Goal: Information Seeking & Learning: Find specific fact

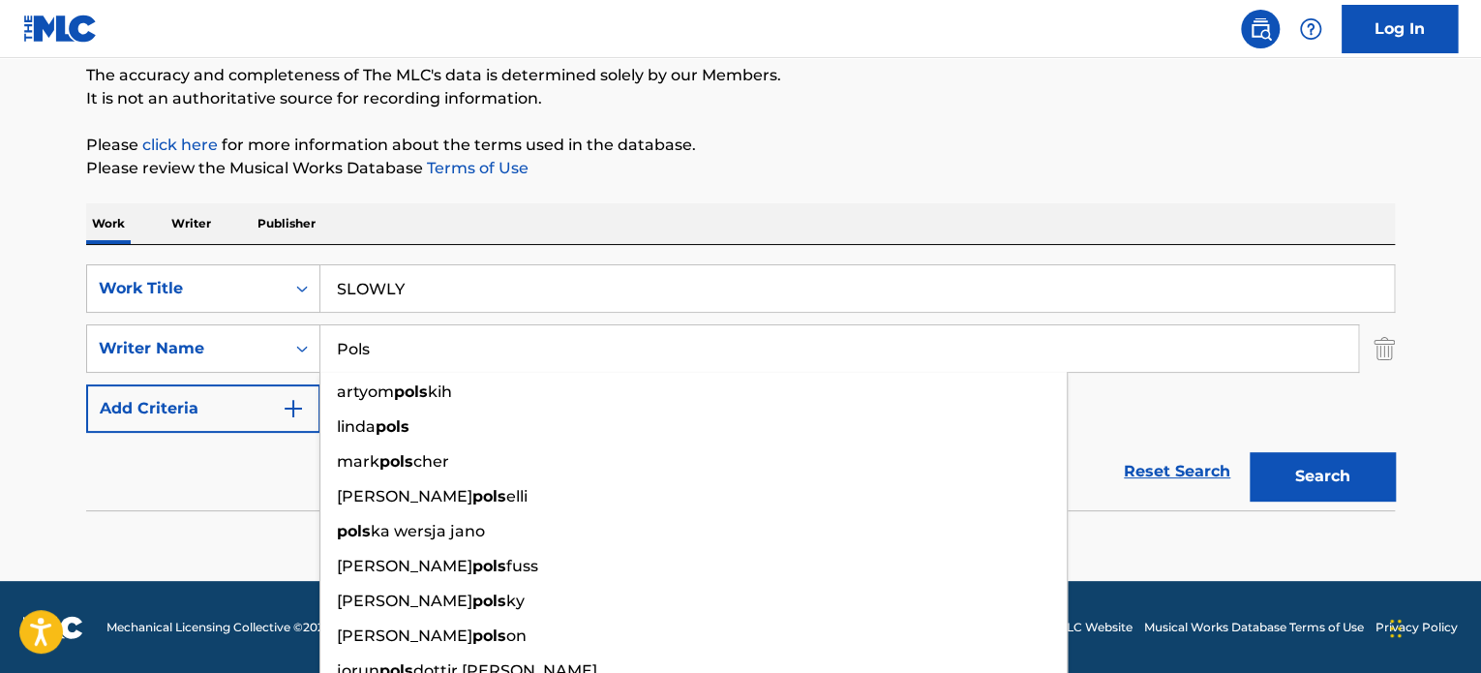
click at [456, 303] on input "SLOWLY" at bounding box center [857, 288] width 1074 height 46
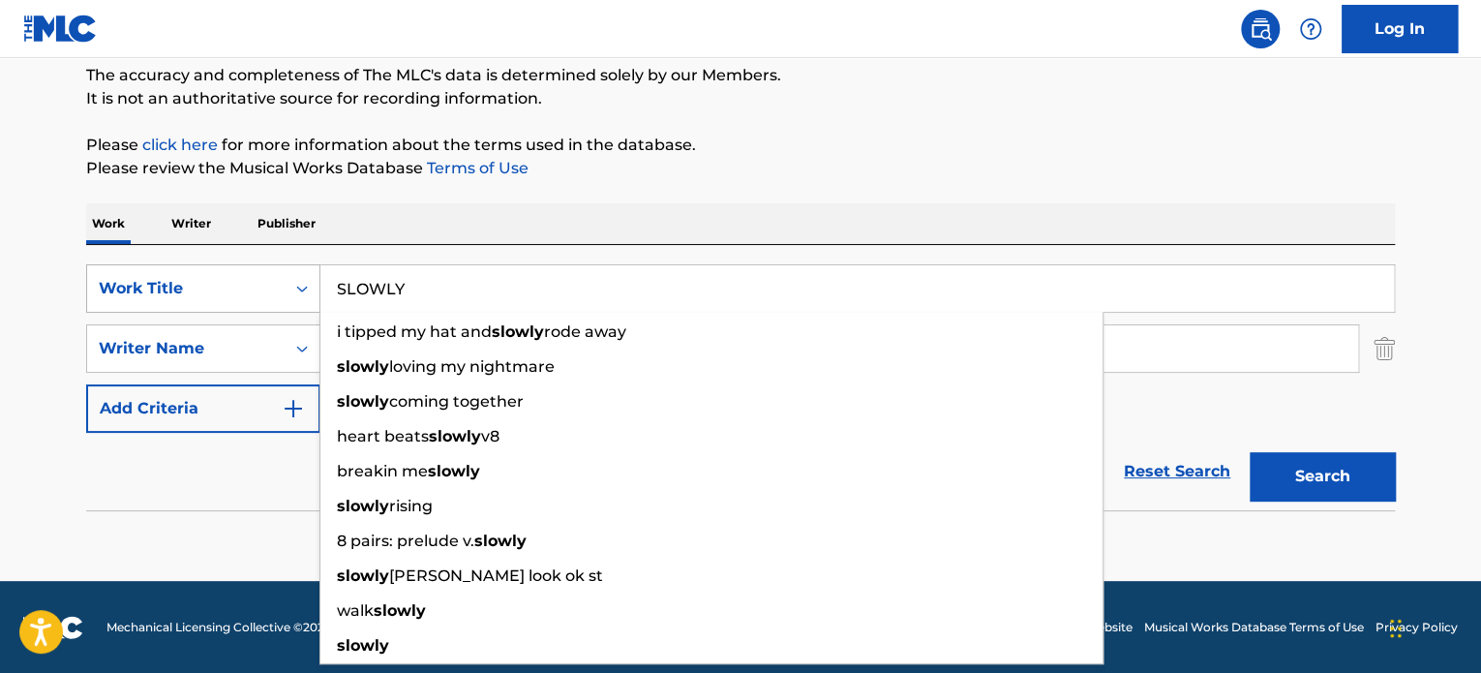
drag, startPoint x: 413, startPoint y: 308, endPoint x: 138, endPoint y: 270, distance: 277.5
click at [143, 281] on div "SearchWithCriteria936ed160-00a8-4923-b408-7cdaa1cd295b Work Title SLOWLY i tipp…" at bounding box center [740, 288] width 1309 height 48
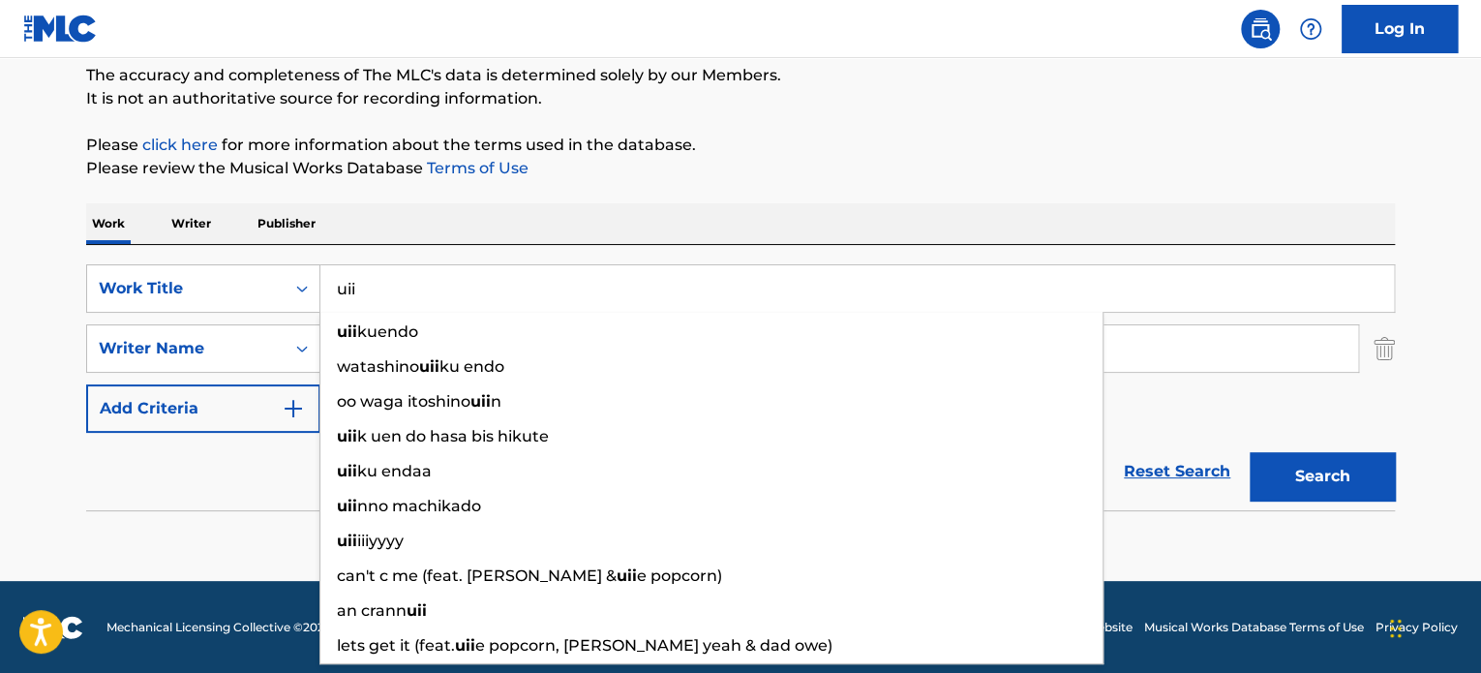
type input "uii"
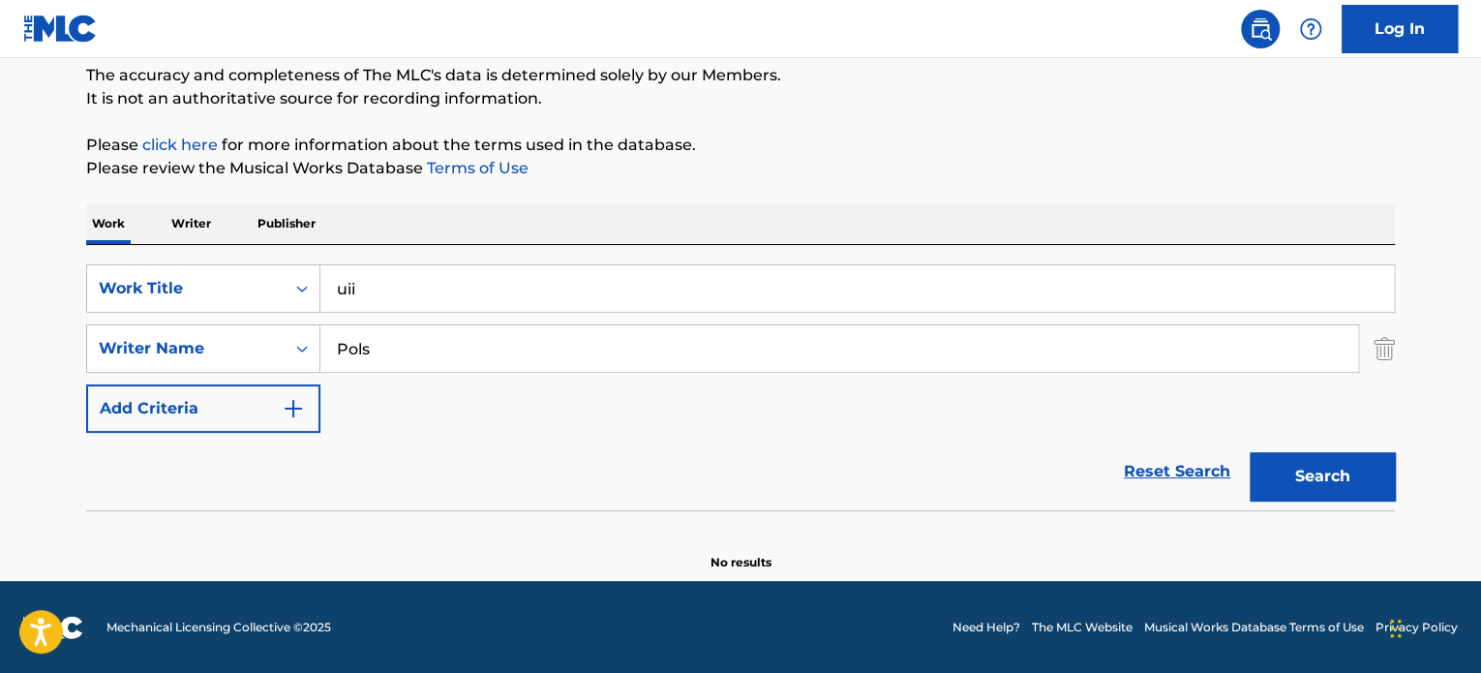
click at [228, 495] on div "Reset Search Search" at bounding box center [740, 471] width 1309 height 77
click at [1374, 355] on div "SearchWithCriteriaba30100e-5abf-4a0f-b50f-01127bf17176 Writer Name Pols" at bounding box center [740, 348] width 1309 height 48
click at [1377, 355] on img "Search Form" at bounding box center [1384, 348] width 21 height 48
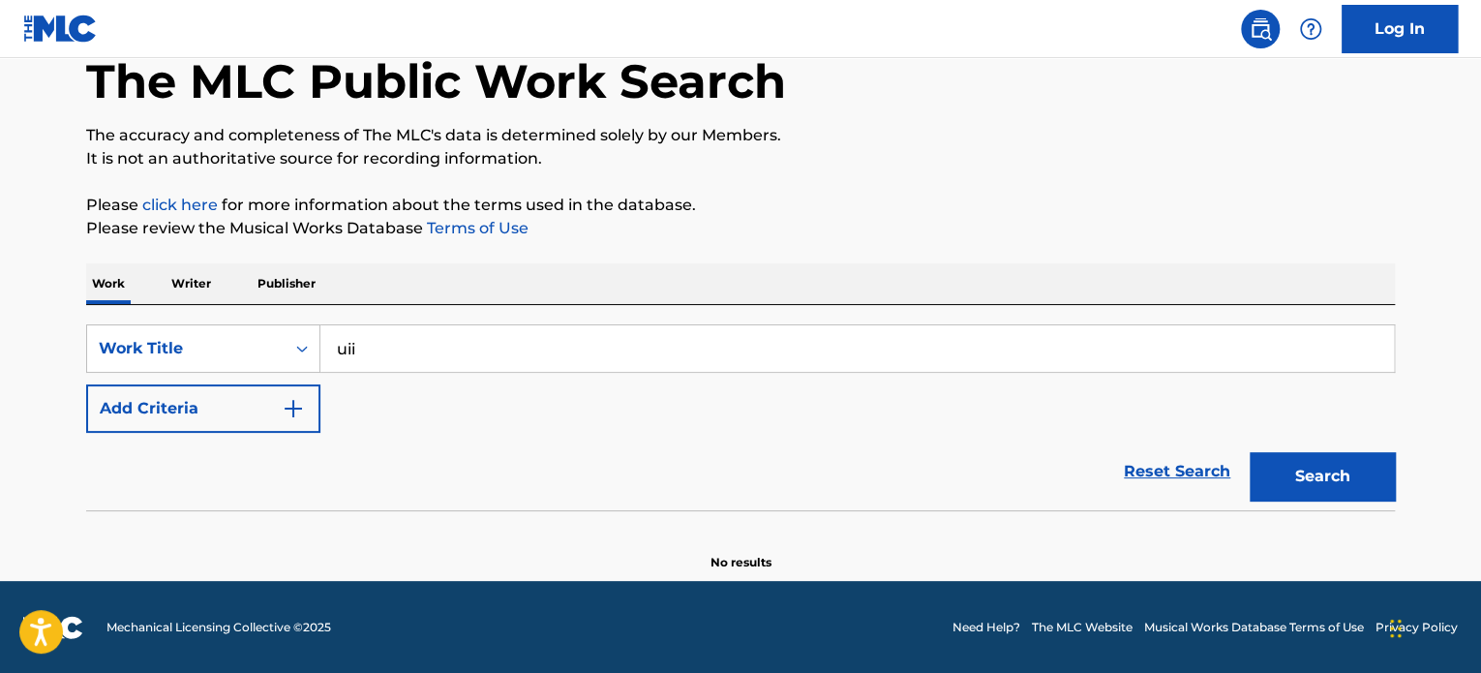
click at [1319, 485] on button "Search" at bounding box center [1322, 476] width 145 height 48
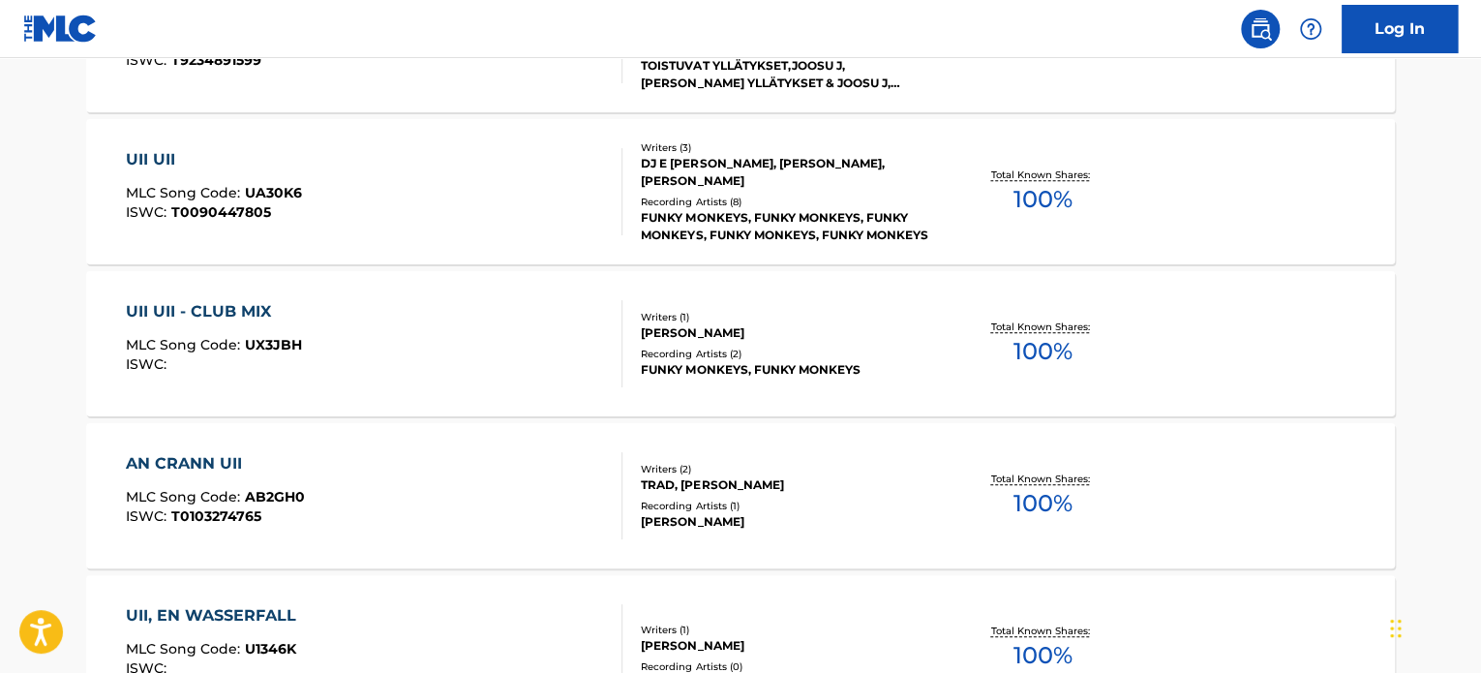
scroll to position [300, 0]
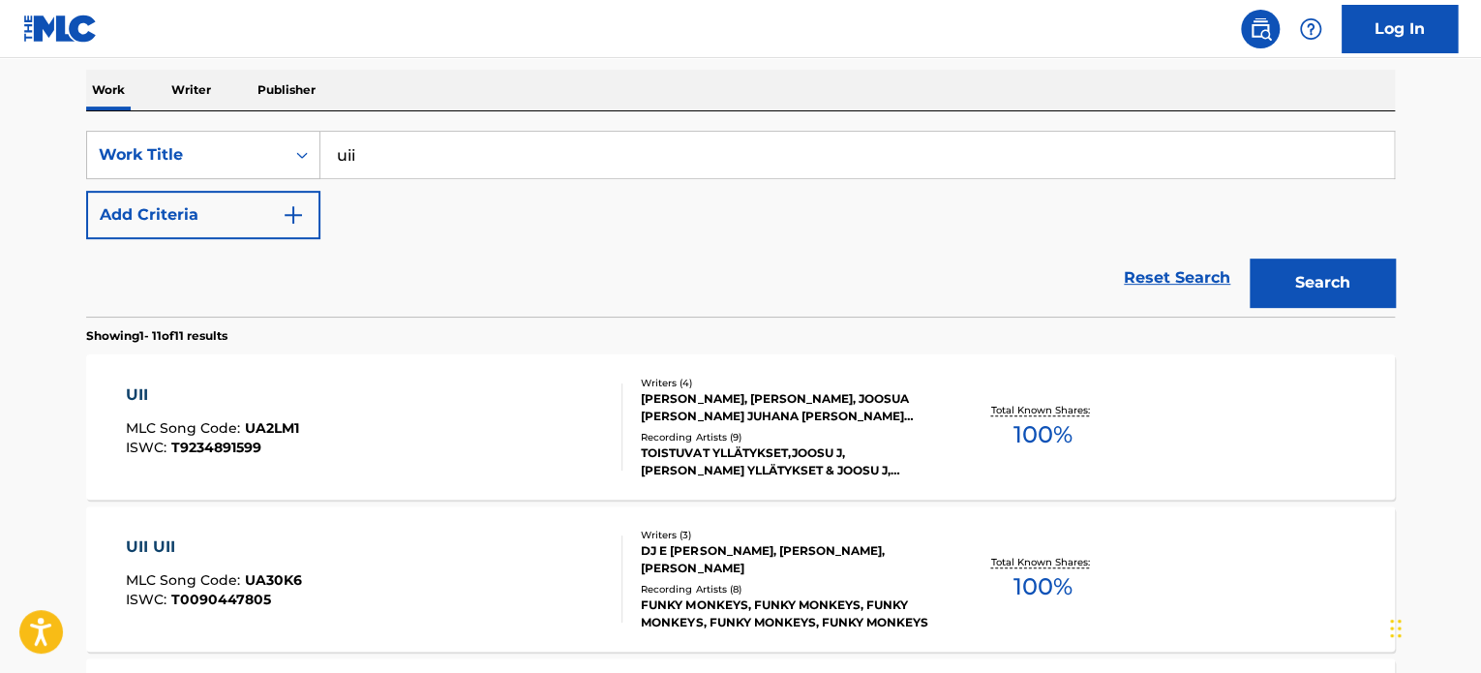
click at [921, 475] on div "TOISTUVAT YLLÄTYKSET,JOOSU J, [PERSON_NAME] YLLÄTYKSET & JOOSU J, [PERSON_NAME]…" at bounding box center [787, 461] width 292 height 35
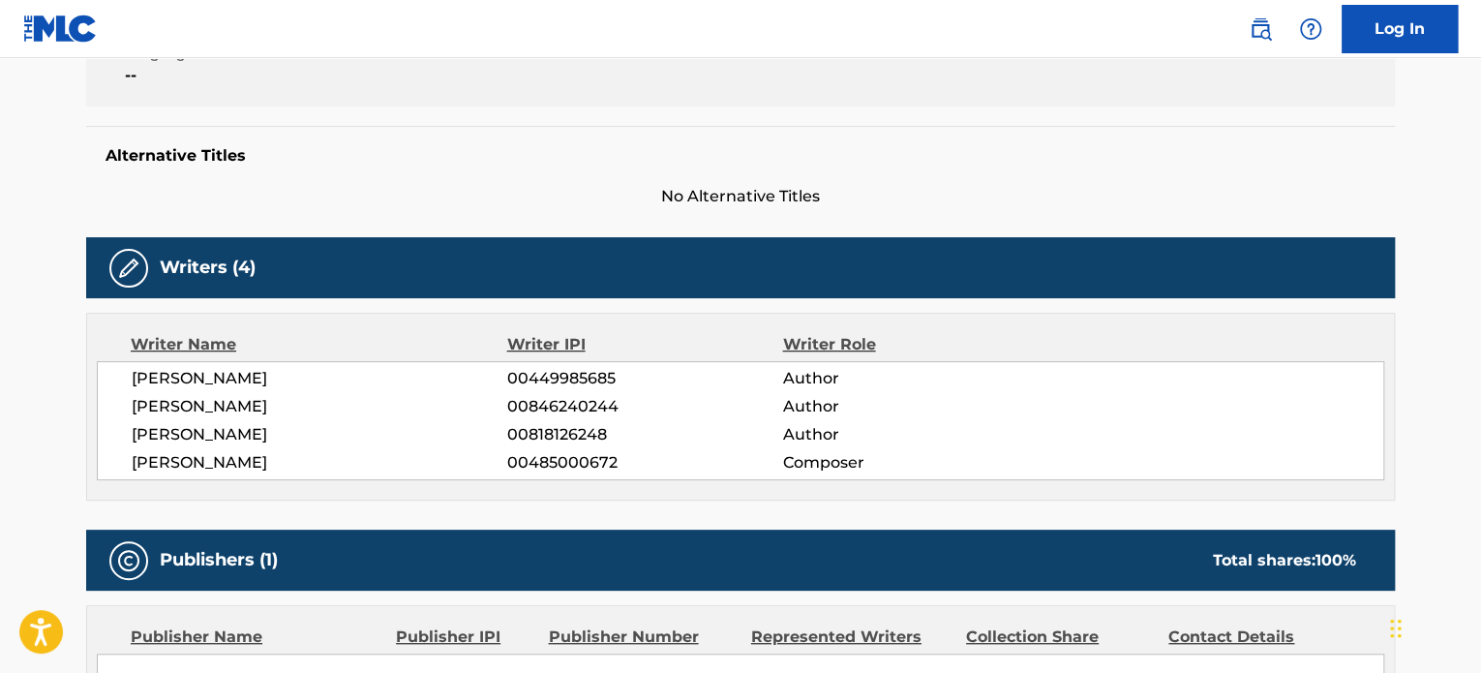
scroll to position [443, 0]
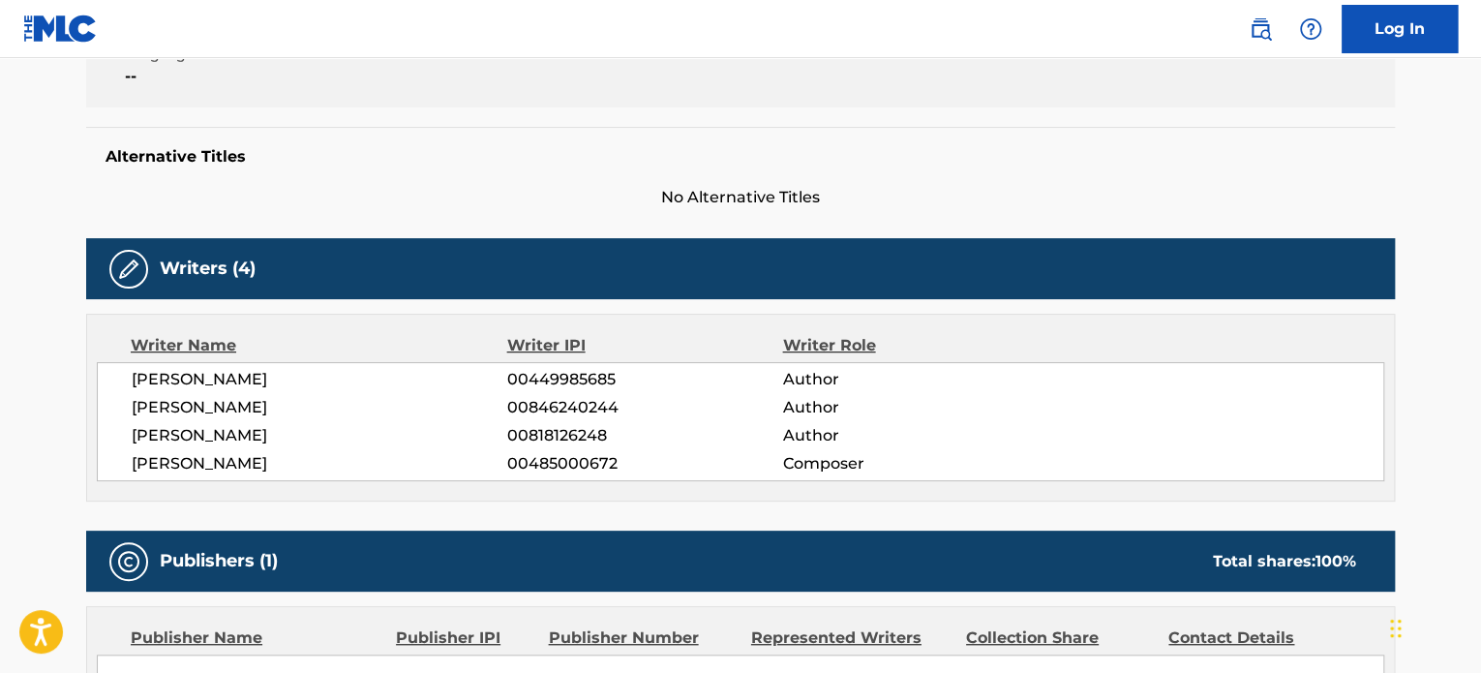
scroll to position [300, 0]
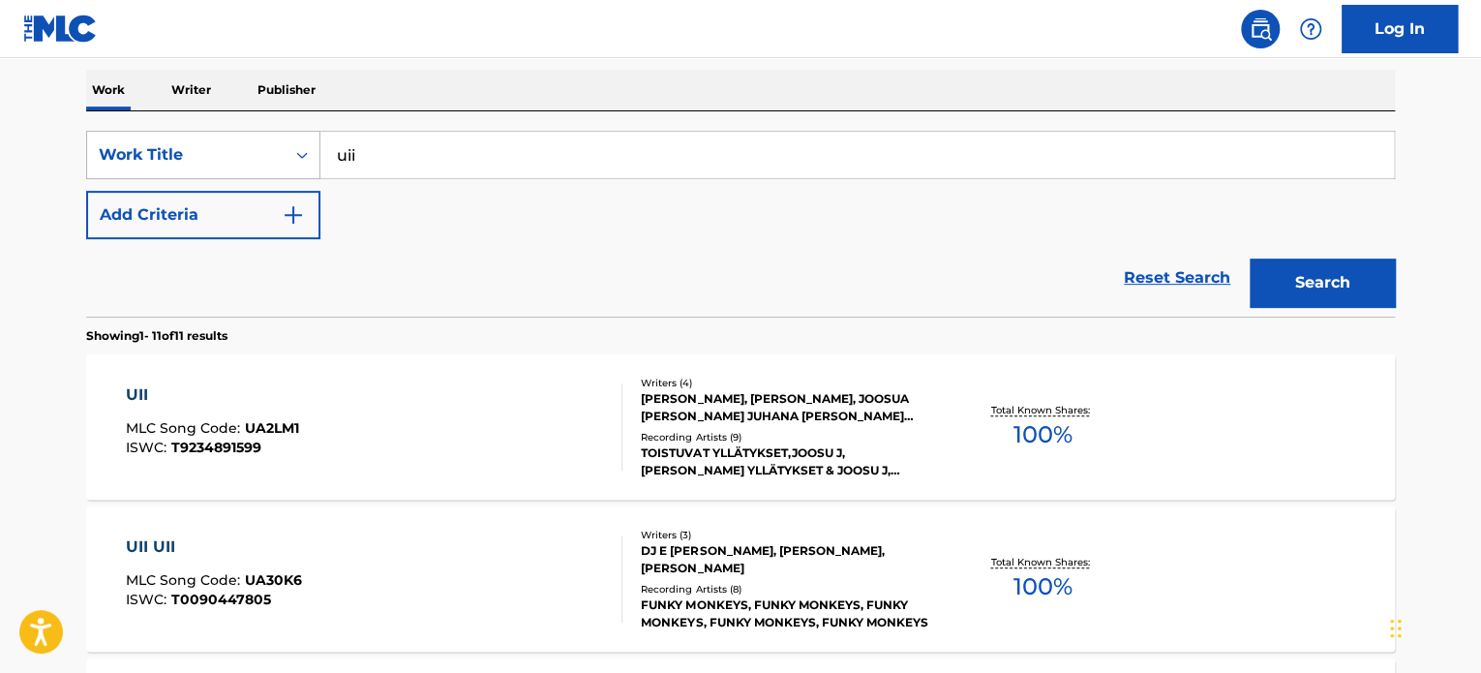
drag, startPoint x: 416, startPoint y: 149, endPoint x: 220, endPoint y: 139, distance: 196.7
click at [220, 140] on div "SearchWithCriteria936ed160-00a8-4923-b408-7cdaa1cd295b Work Title uii" at bounding box center [740, 155] width 1309 height 48
type input "ojitos mentirosos"
click at [1250, 258] on button "Search" at bounding box center [1322, 282] width 145 height 48
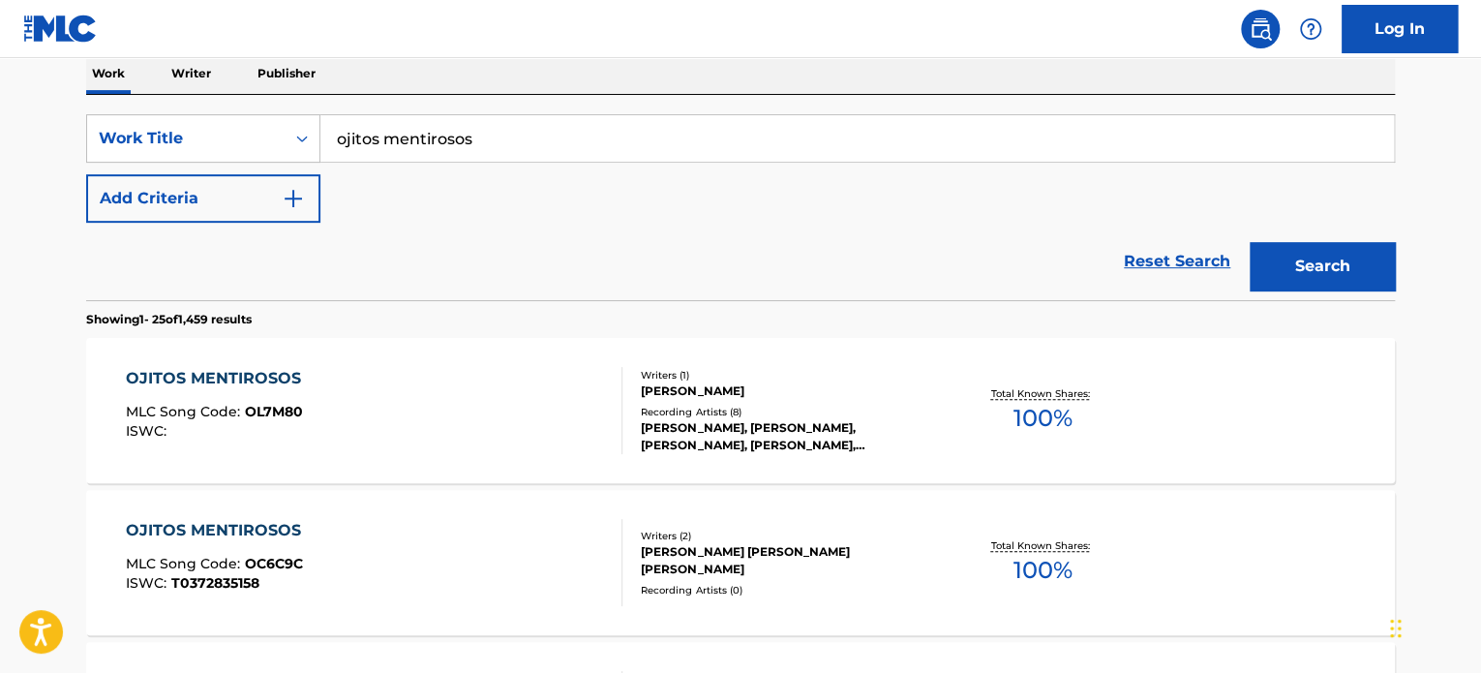
scroll to position [106, 0]
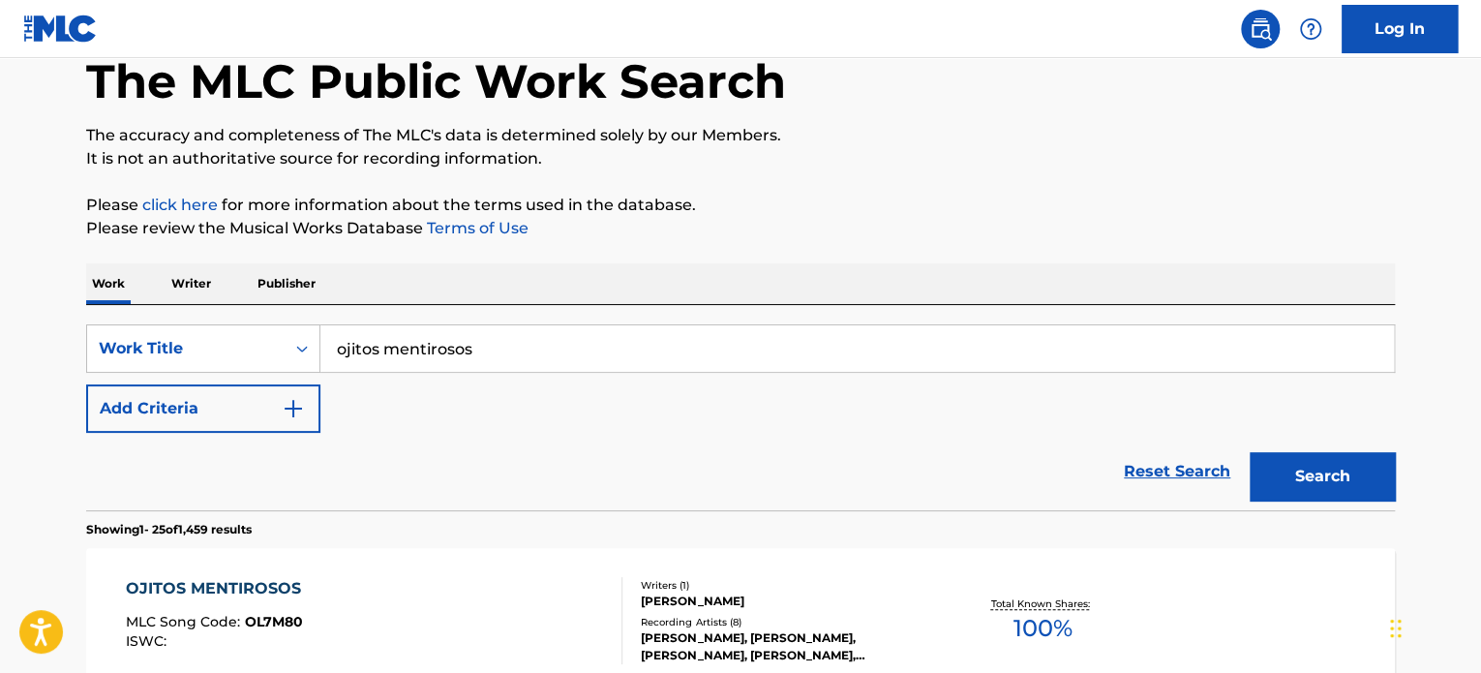
click at [197, 398] on button "Add Criteria" at bounding box center [203, 408] width 234 height 48
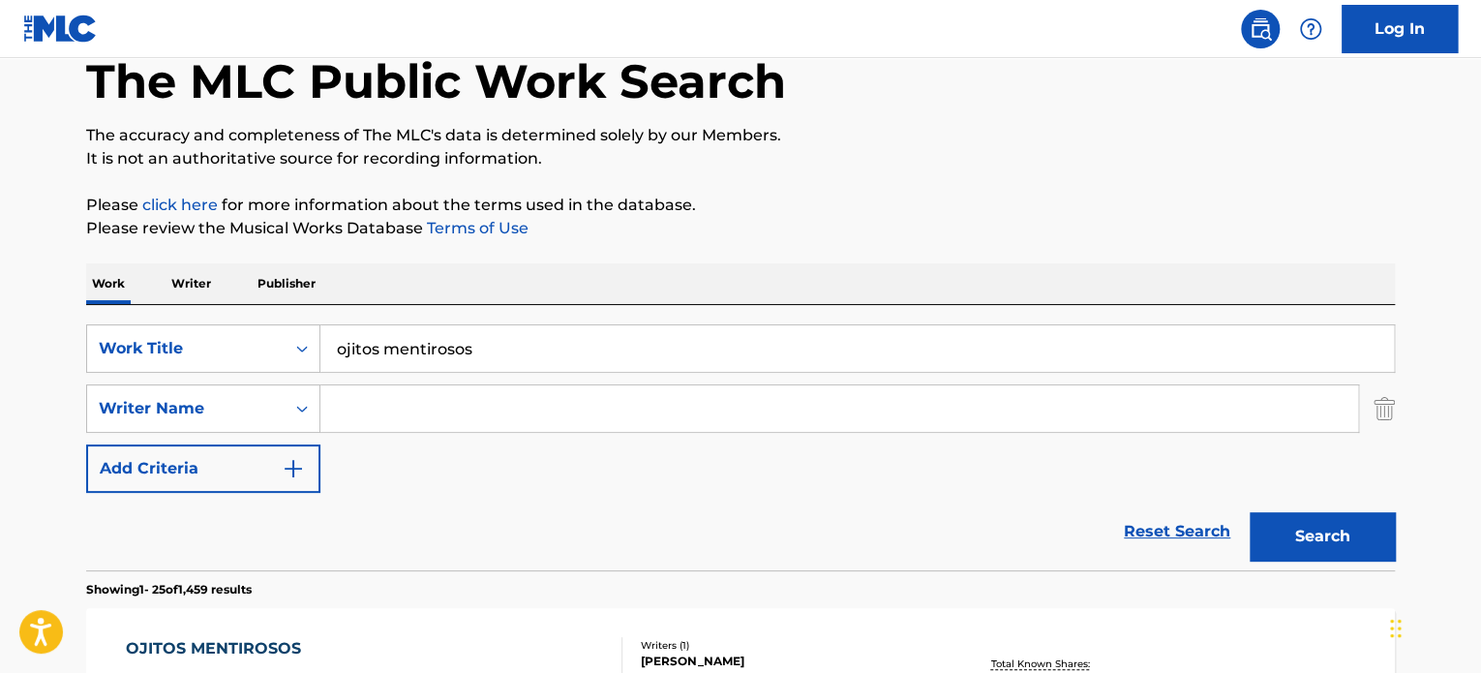
click at [368, 402] on input "Search Form" at bounding box center [839, 408] width 1038 height 46
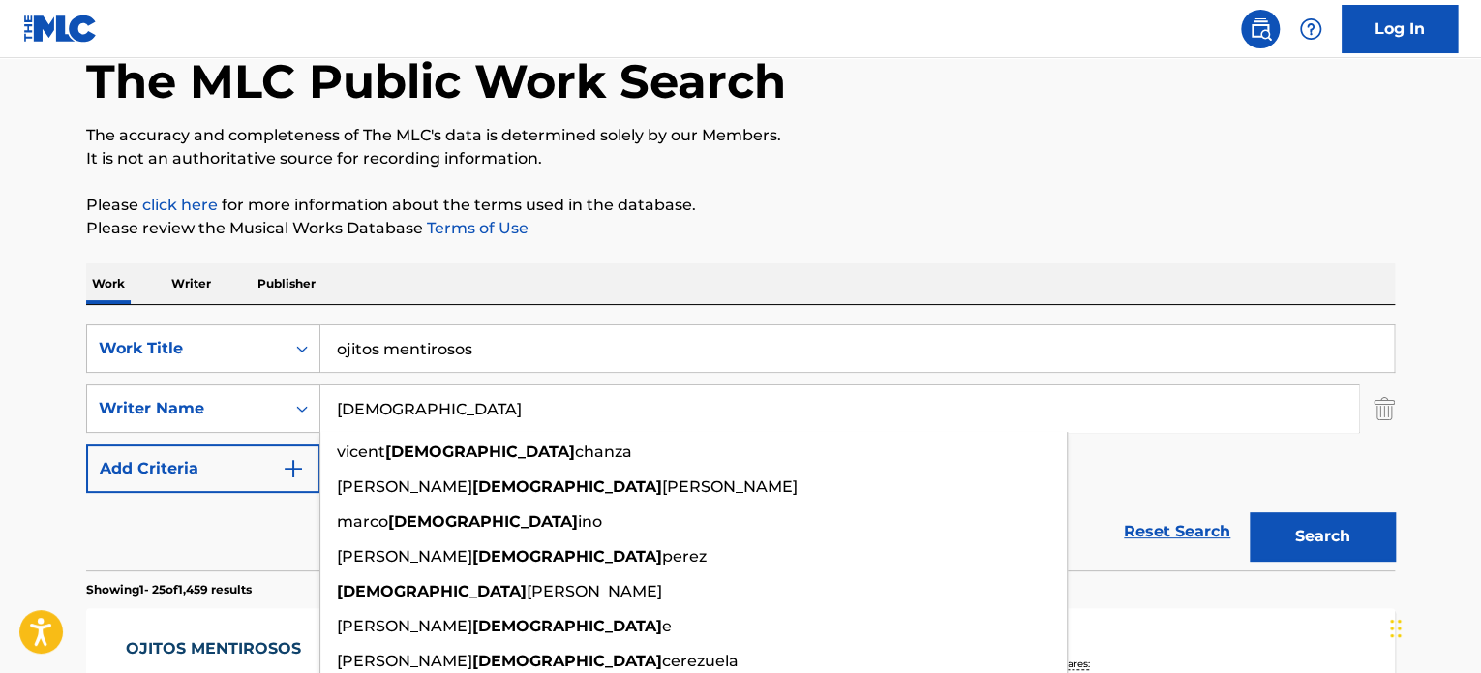
click at [1250, 512] on button "Search" at bounding box center [1322, 536] width 145 height 48
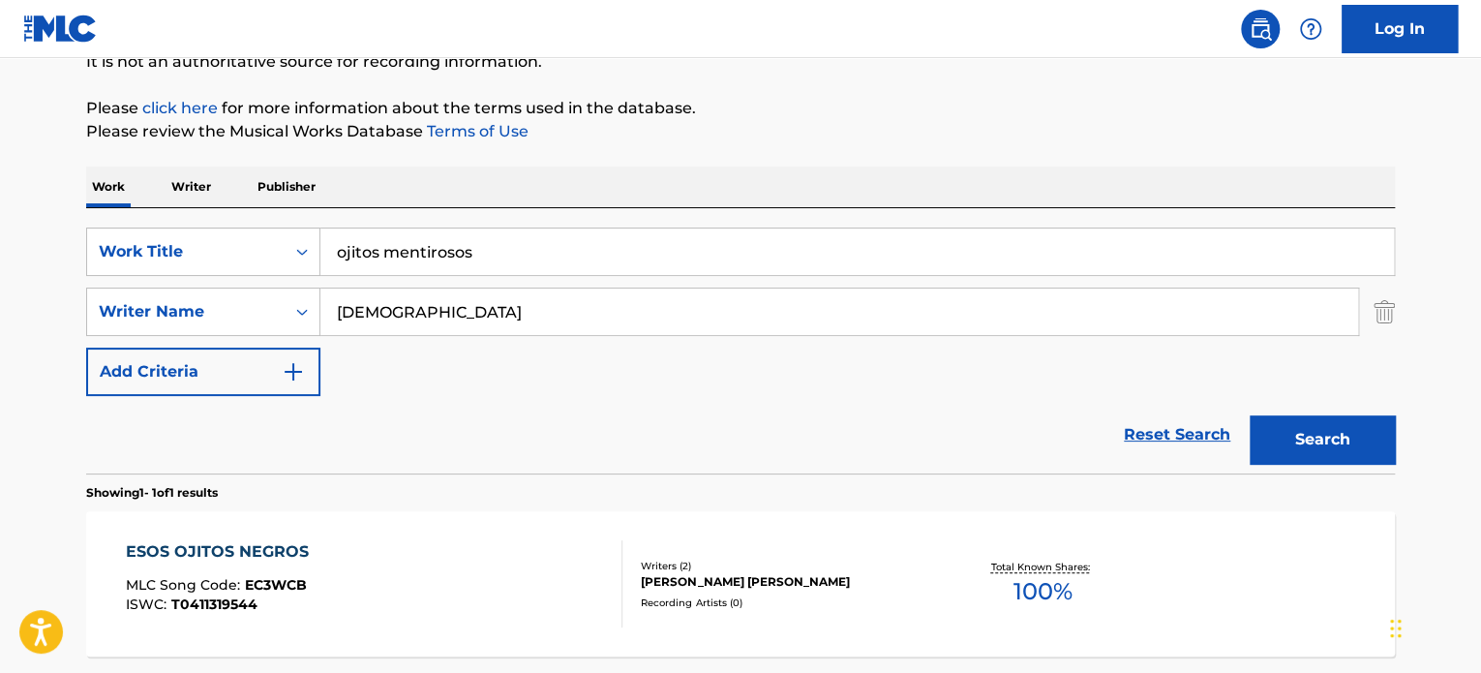
scroll to position [300, 0]
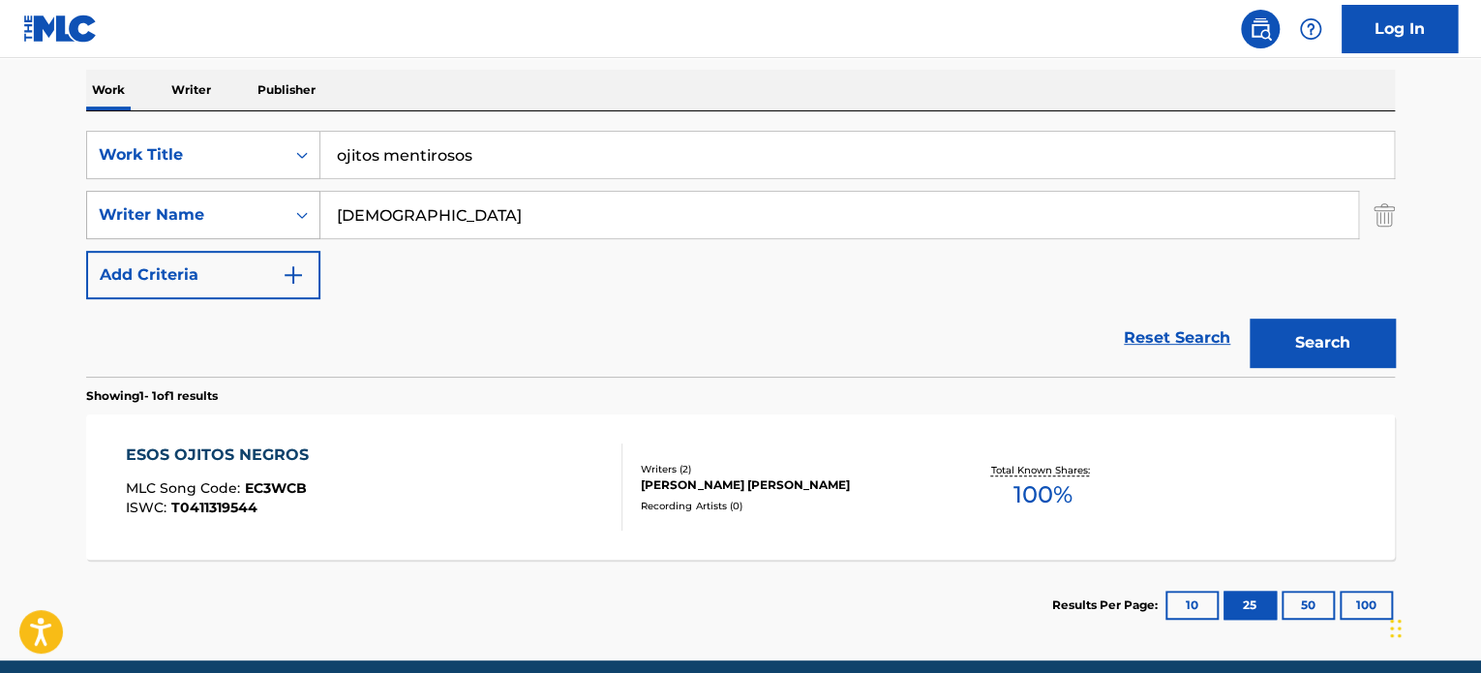
drag, startPoint x: 452, startPoint y: 211, endPoint x: 211, endPoint y: 215, distance: 241.1
click at [211, 215] on div "SearchWithCriteriaba30100e-5abf-4a0f-b50f-01127bf17176 Writer Name pastor" at bounding box center [740, 215] width 1309 height 48
click at [449, 207] on input "[DEMOGRAPHIC_DATA]" at bounding box center [839, 215] width 1038 height 46
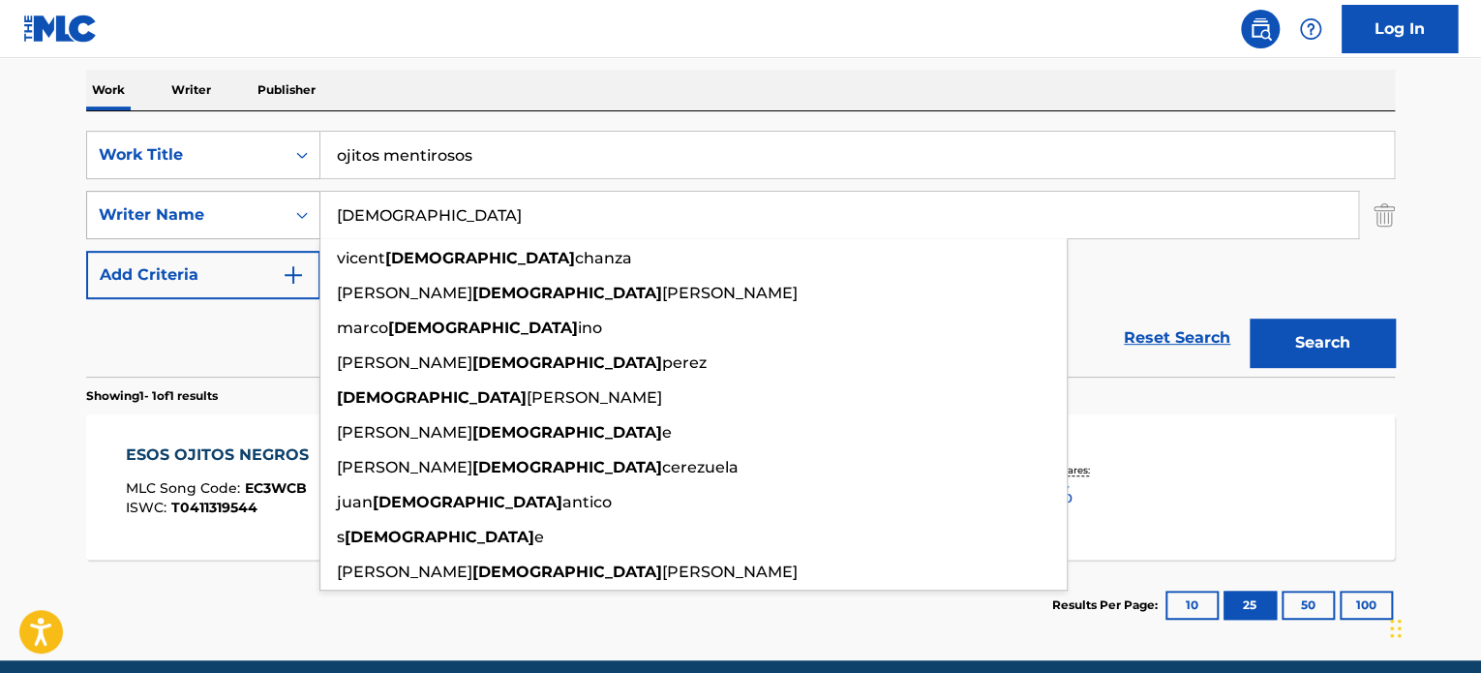
drag, startPoint x: 449, startPoint y: 207, endPoint x: 205, endPoint y: 227, distance: 244.8
click at [209, 229] on div "SearchWithCriteriaba30100e-5abf-4a0f-b50f-01127bf17176 Writer Name pastor [PERS…" at bounding box center [740, 215] width 1309 height 48
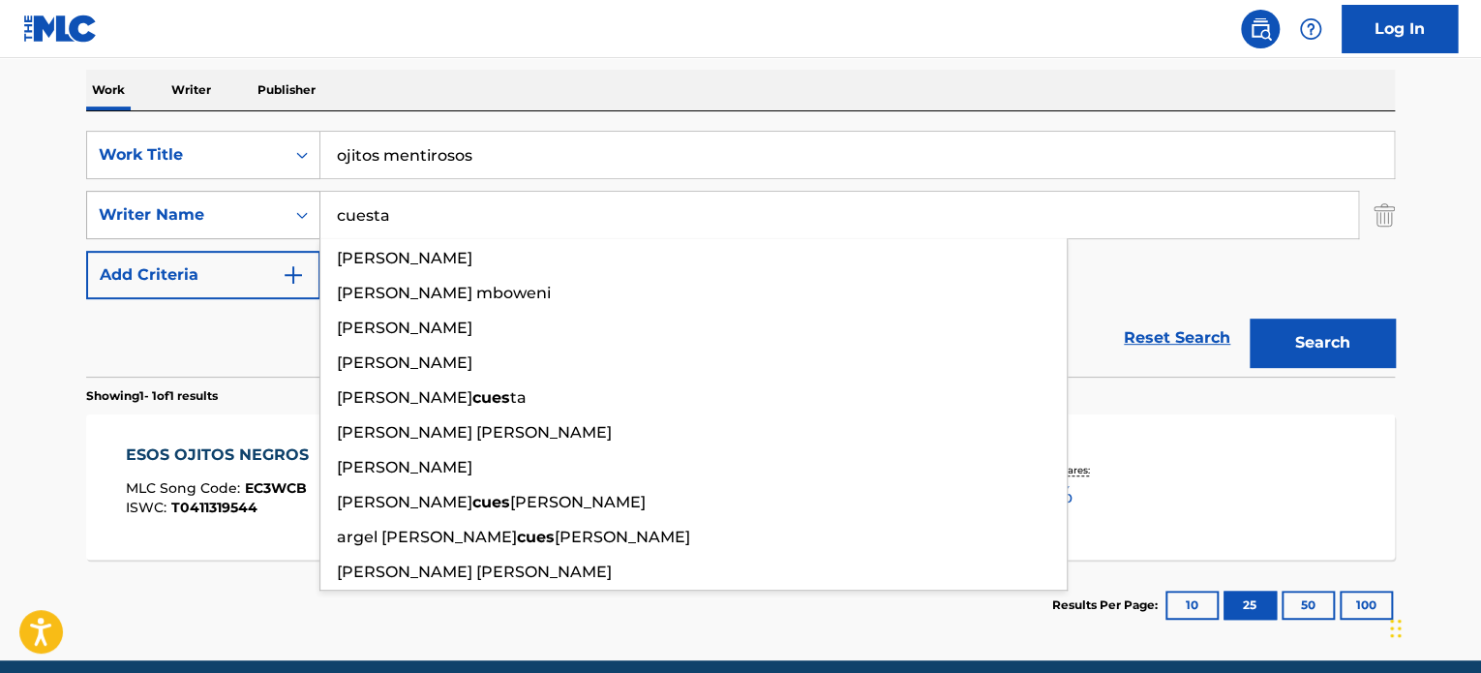
type input "cuesta"
click at [1250, 318] on button "Search" at bounding box center [1322, 342] width 145 height 48
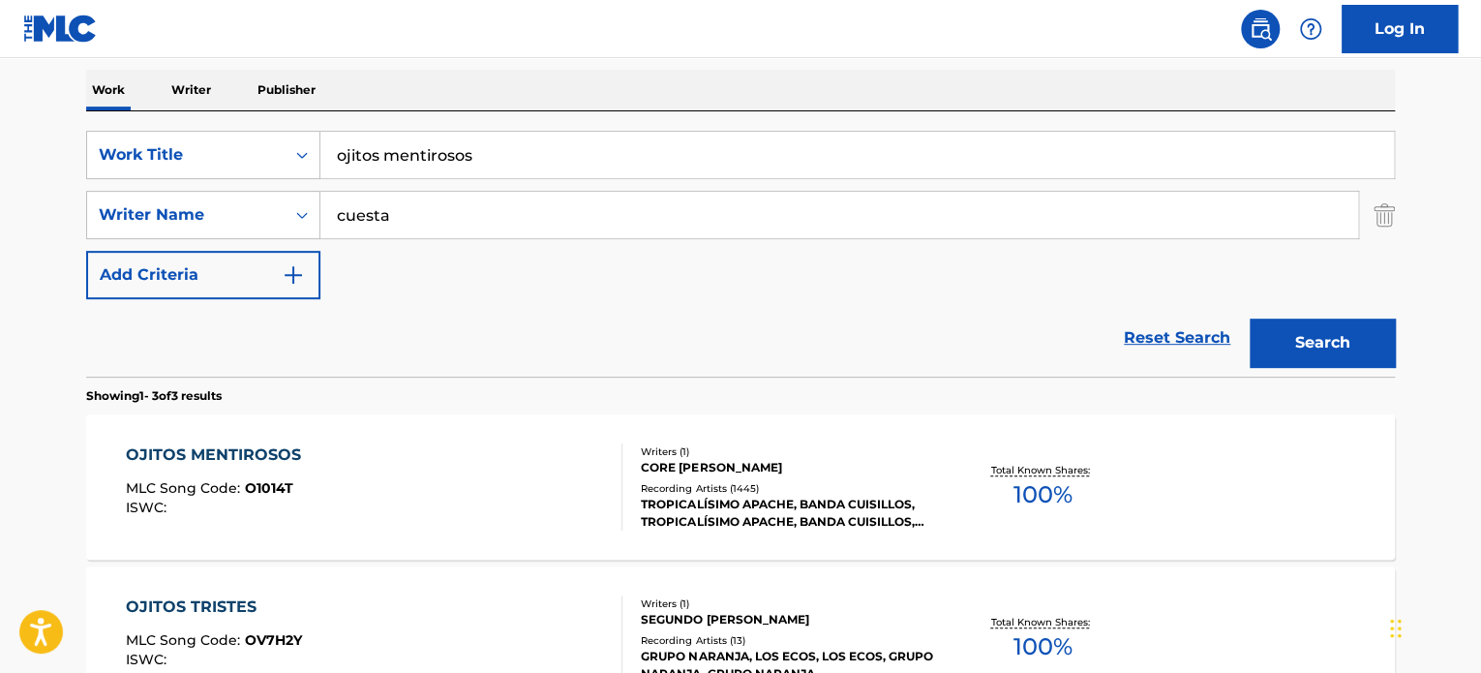
click at [854, 425] on div "OJITOS MENTIROSOS MLC Song Code : O1014T ISWC : Writers ( 1 ) CORE [PERSON_NAME…" at bounding box center [740, 486] width 1309 height 145
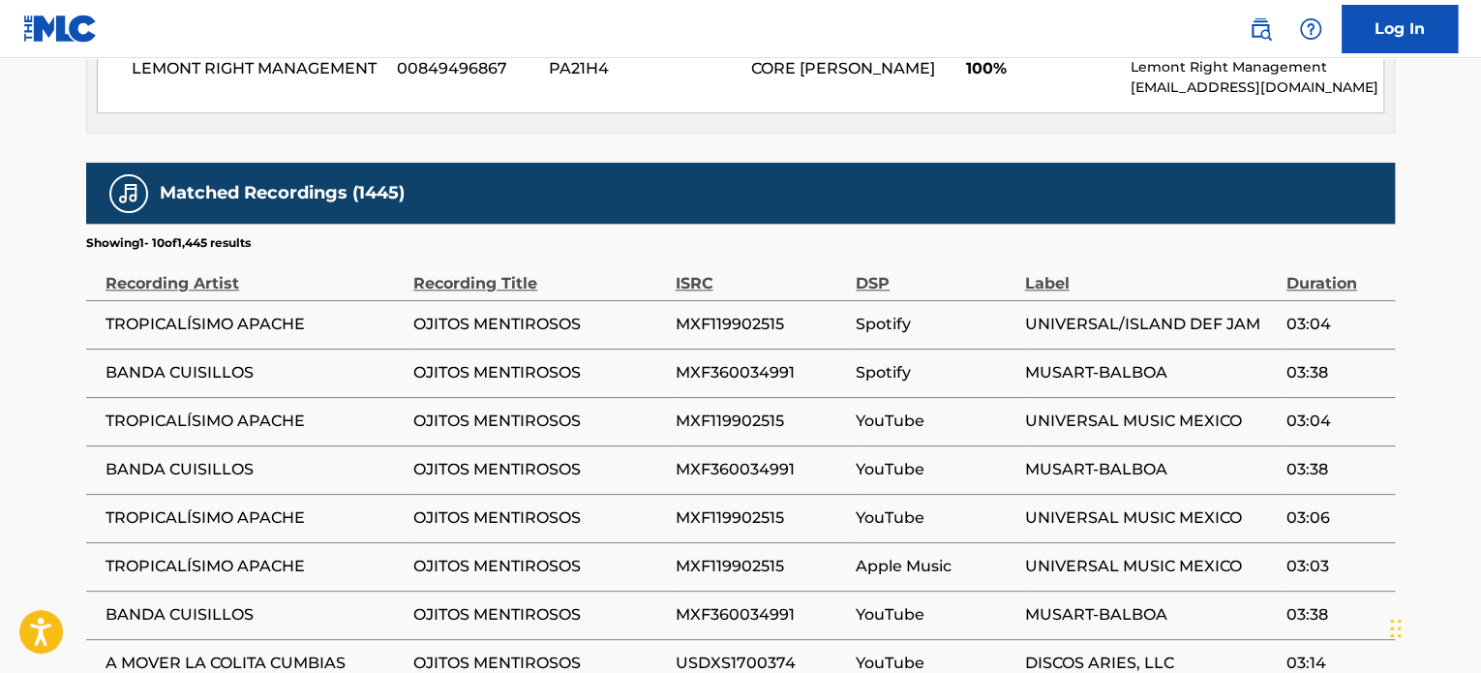
scroll to position [1162, 0]
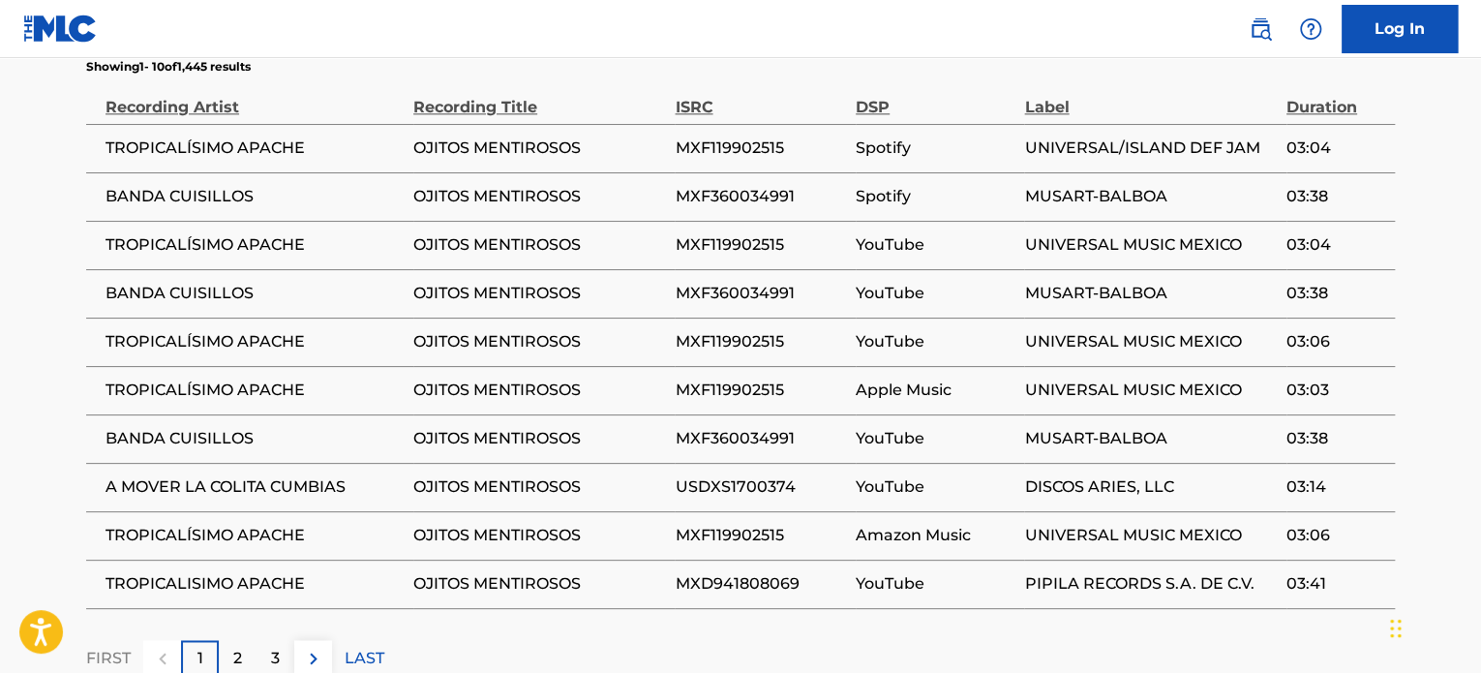
click at [242, 653] on div "2" at bounding box center [238, 659] width 38 height 38
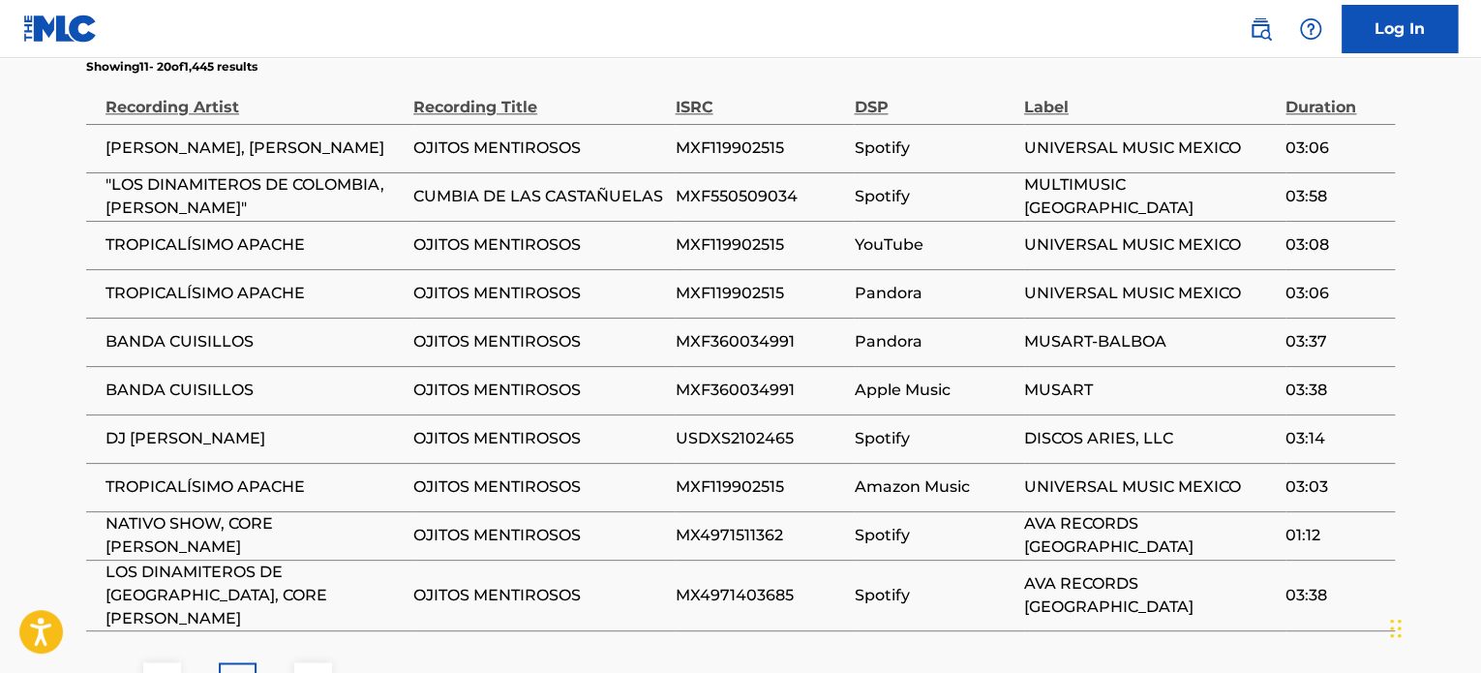
click at [269, 662] on div "3" at bounding box center [276, 681] width 38 height 38
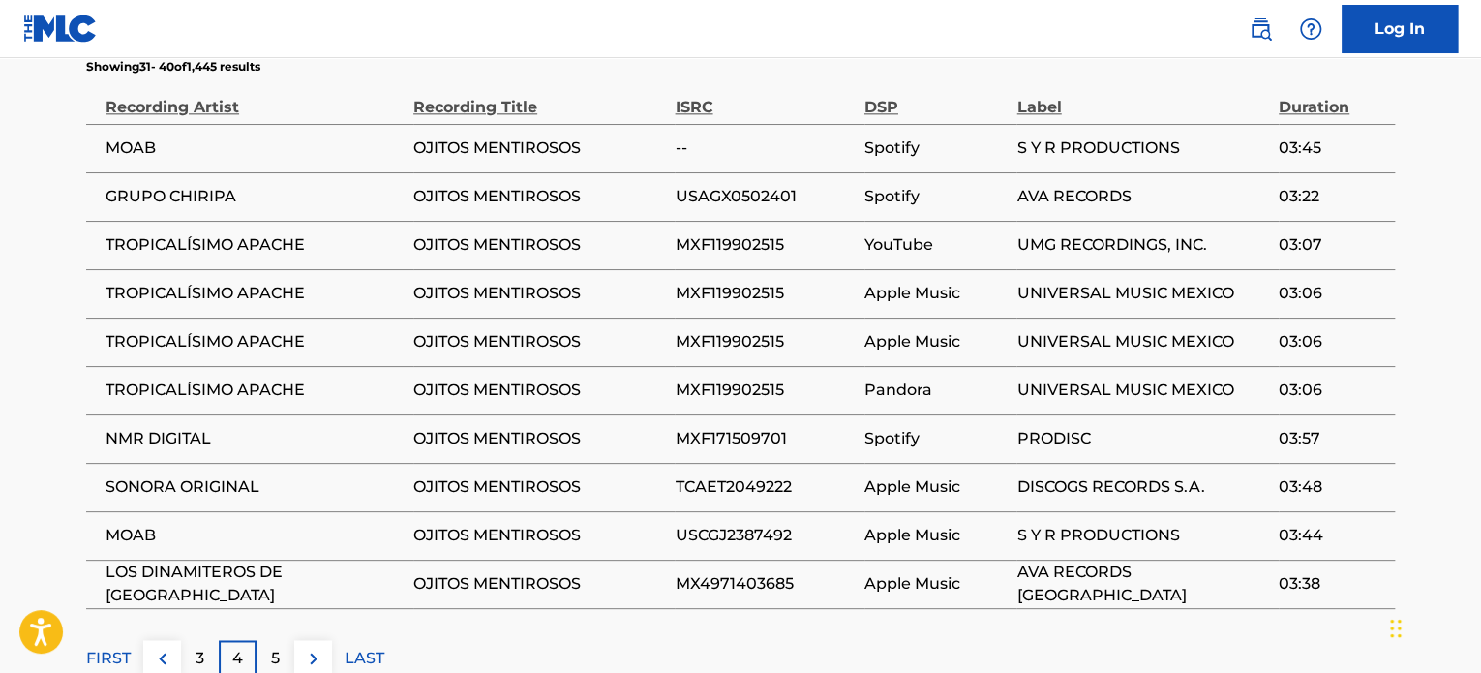
click at [275, 670] on div "5" at bounding box center [276, 659] width 38 height 38
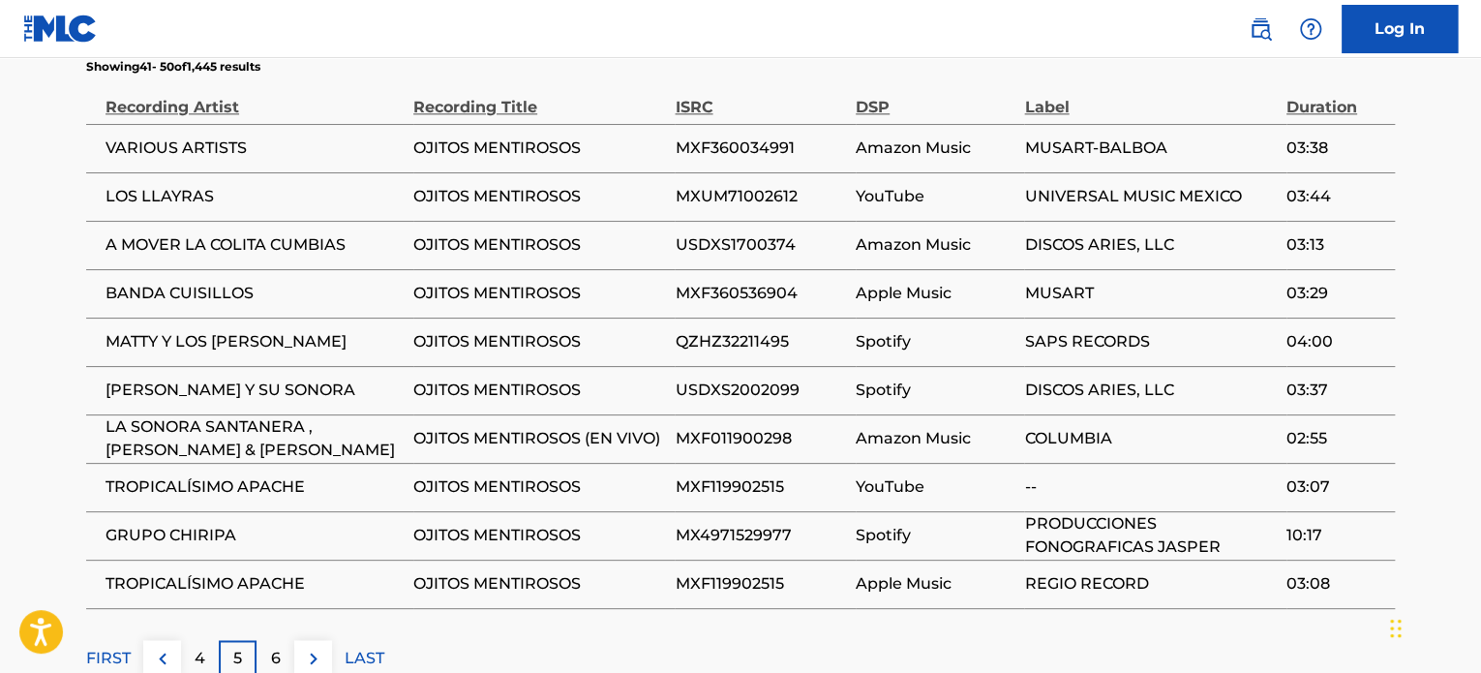
click at [275, 670] on div "6" at bounding box center [276, 659] width 38 height 38
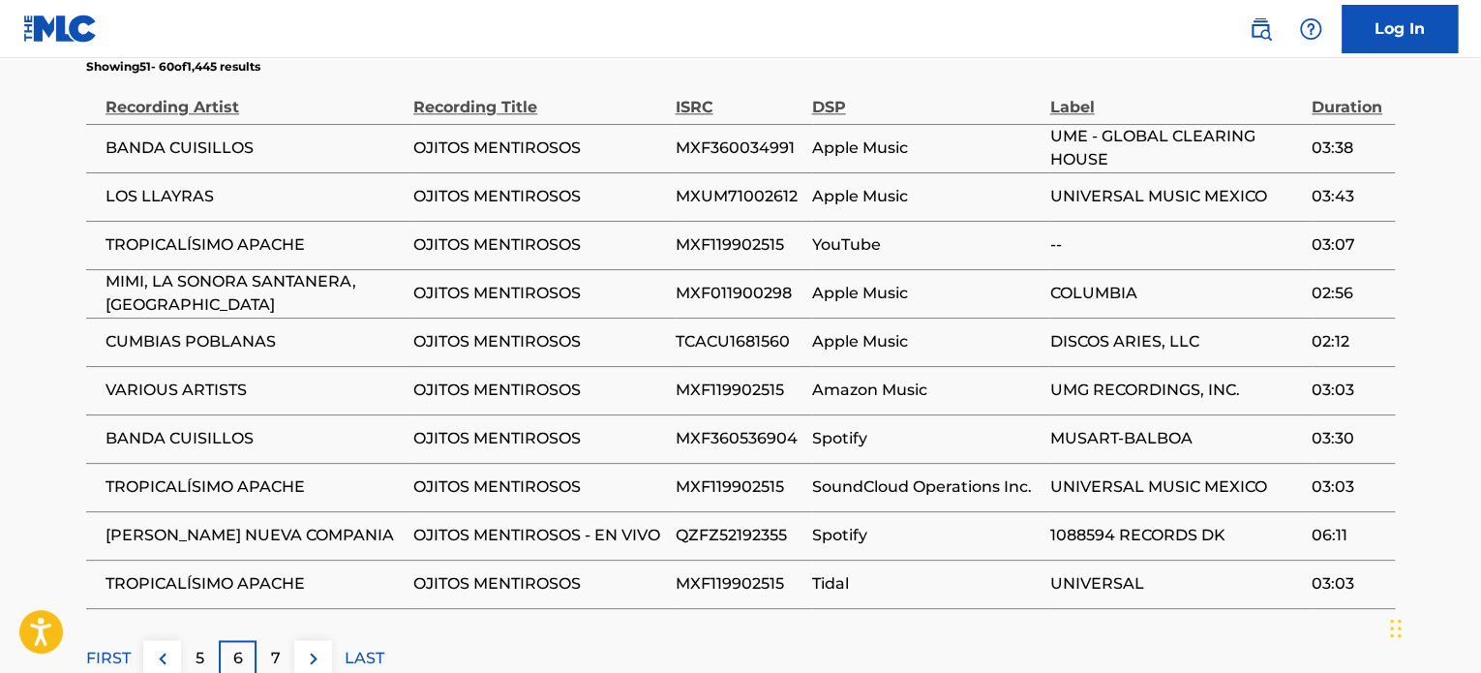
click at [275, 670] on div "7" at bounding box center [276, 659] width 38 height 38
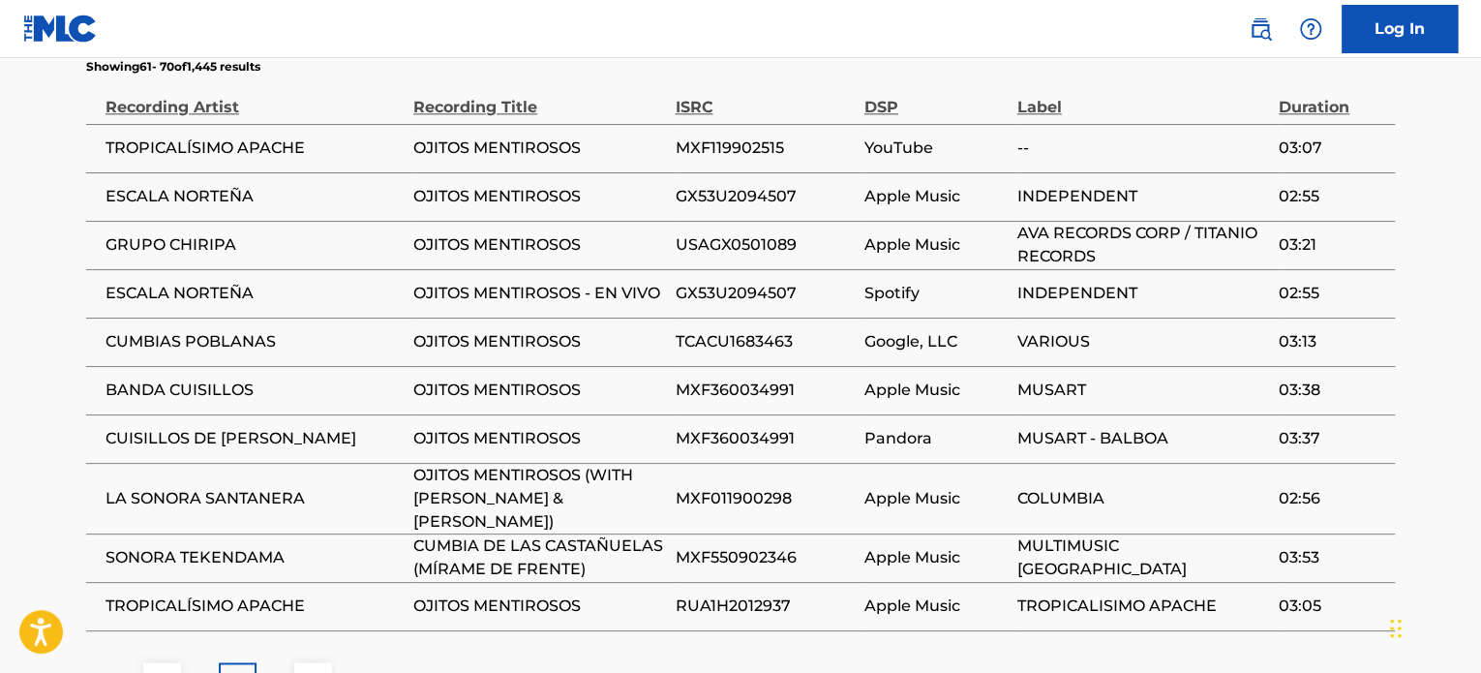
click at [275, 669] on p "8" at bounding box center [276, 680] width 10 height 23
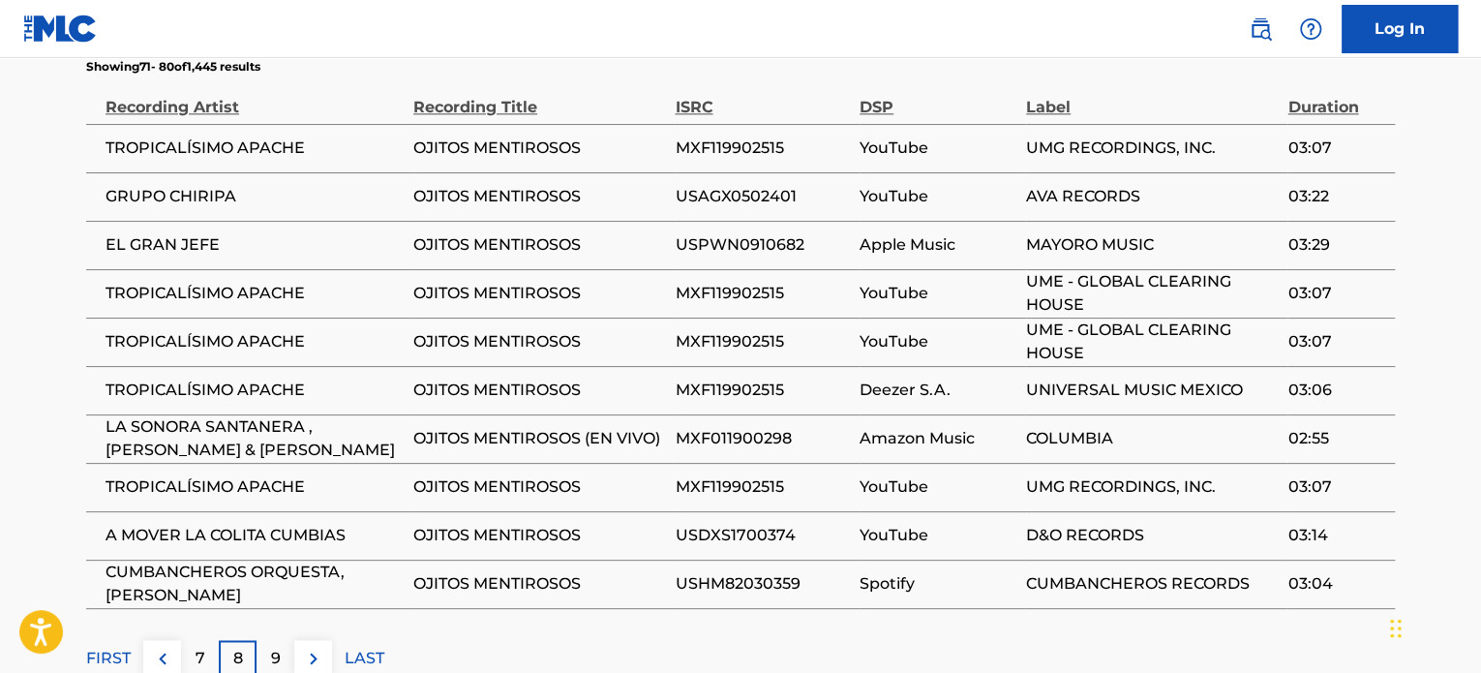
click at [275, 665] on p "9" at bounding box center [276, 658] width 10 height 23
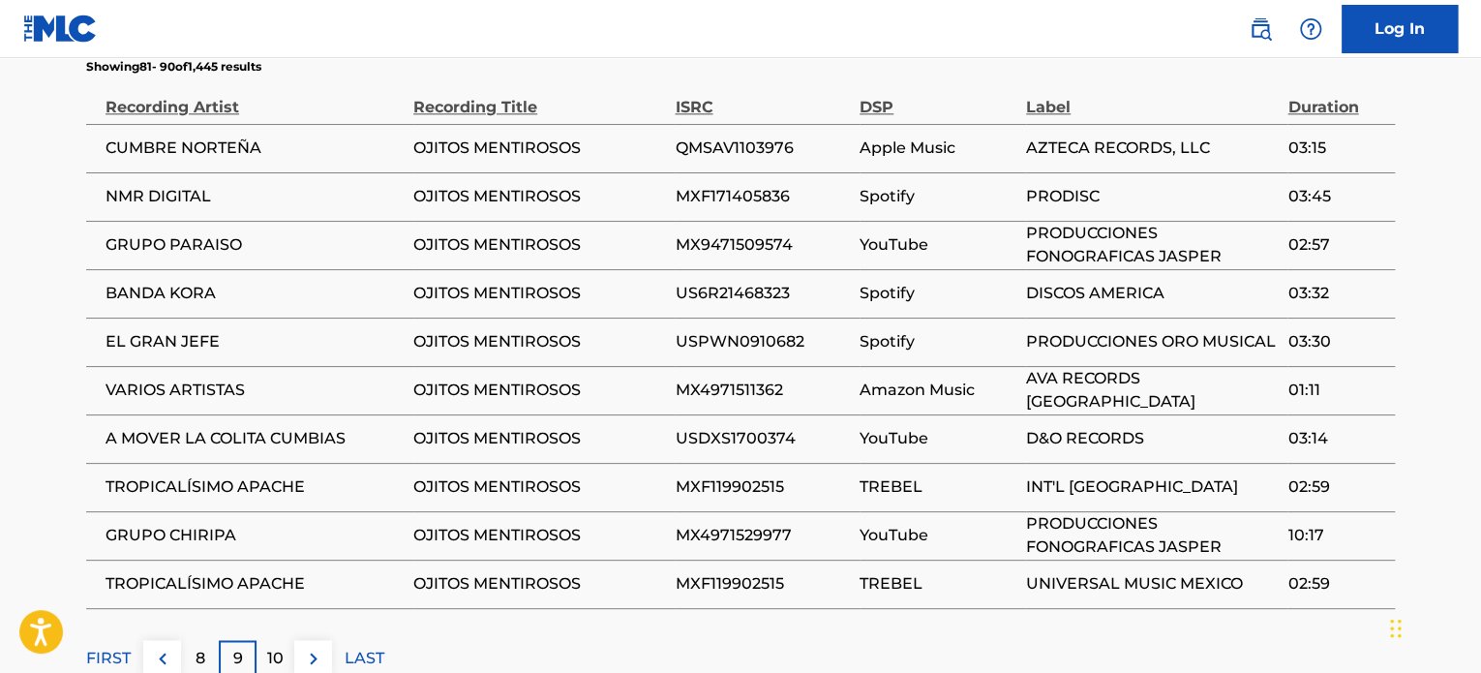
click at [275, 665] on p "10" at bounding box center [275, 658] width 16 height 23
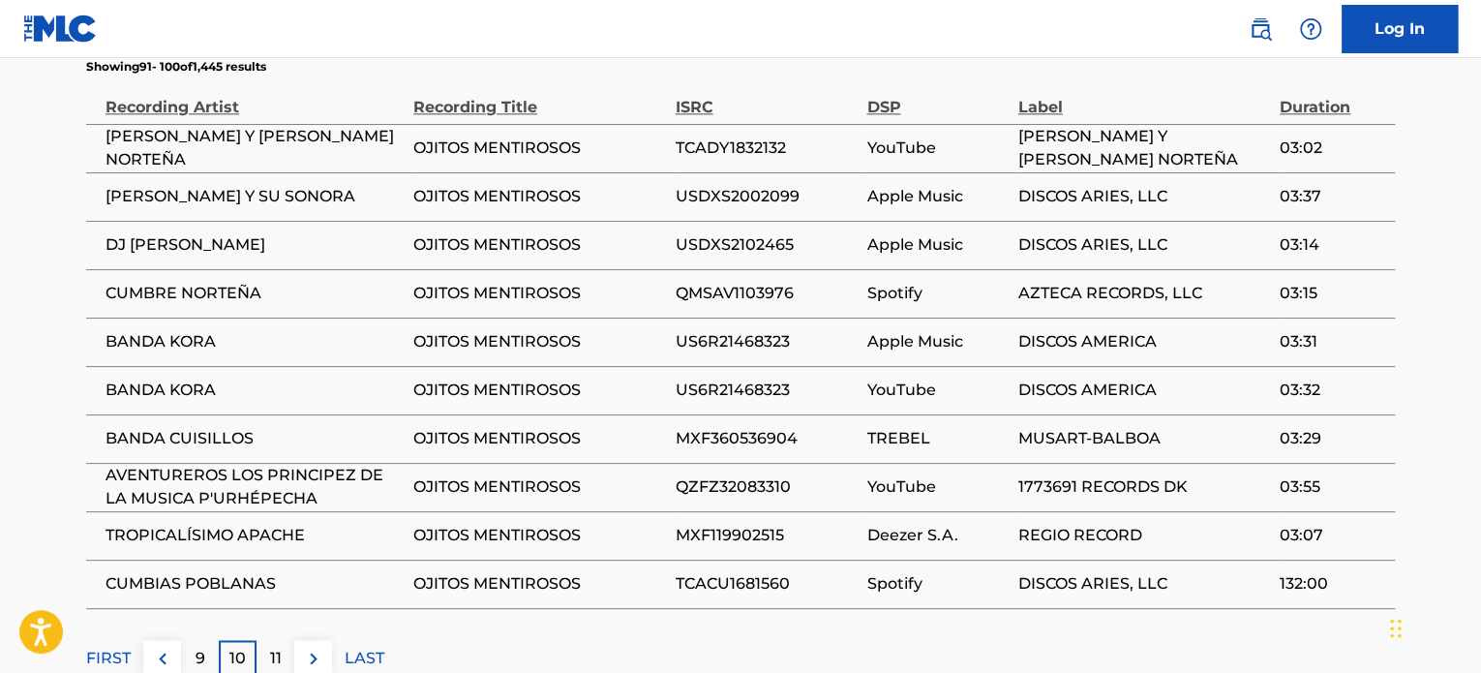
click at [275, 665] on p "11" at bounding box center [276, 658] width 12 height 23
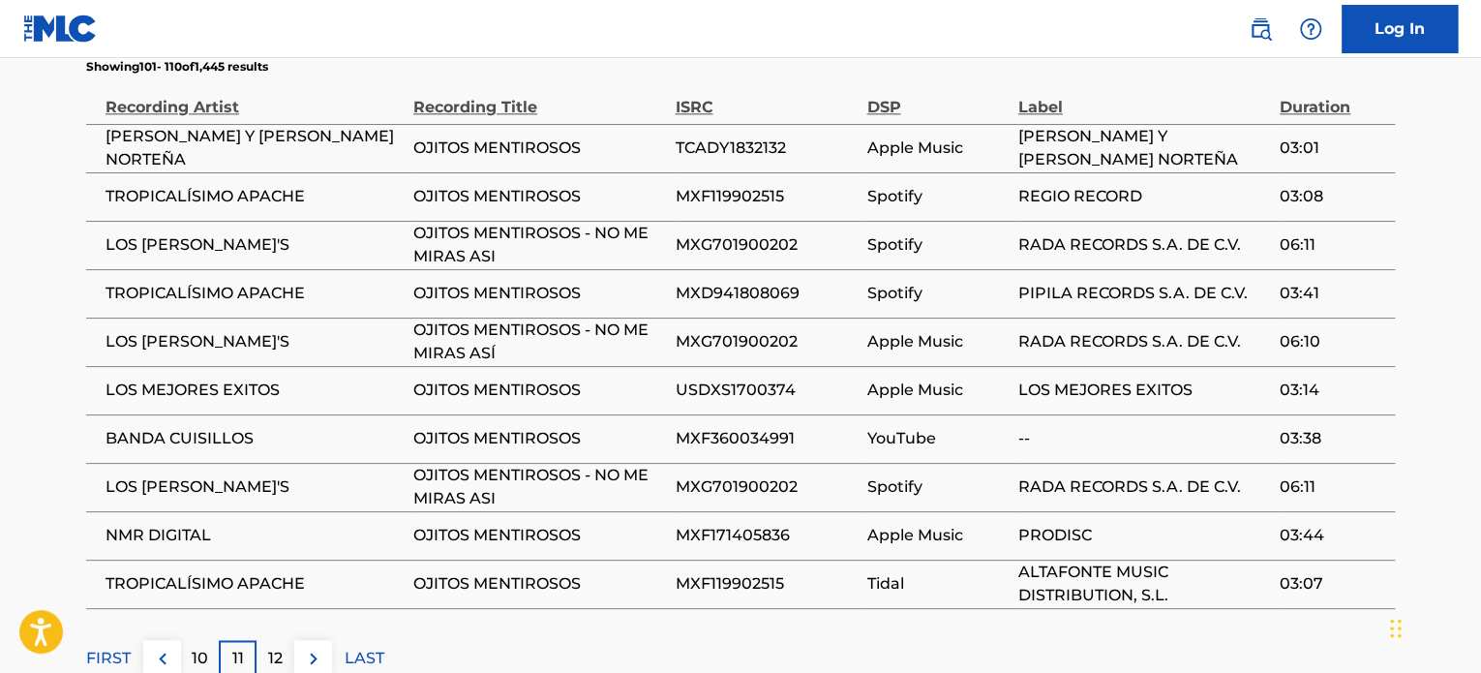
click at [270, 672] on div "12" at bounding box center [276, 659] width 38 height 38
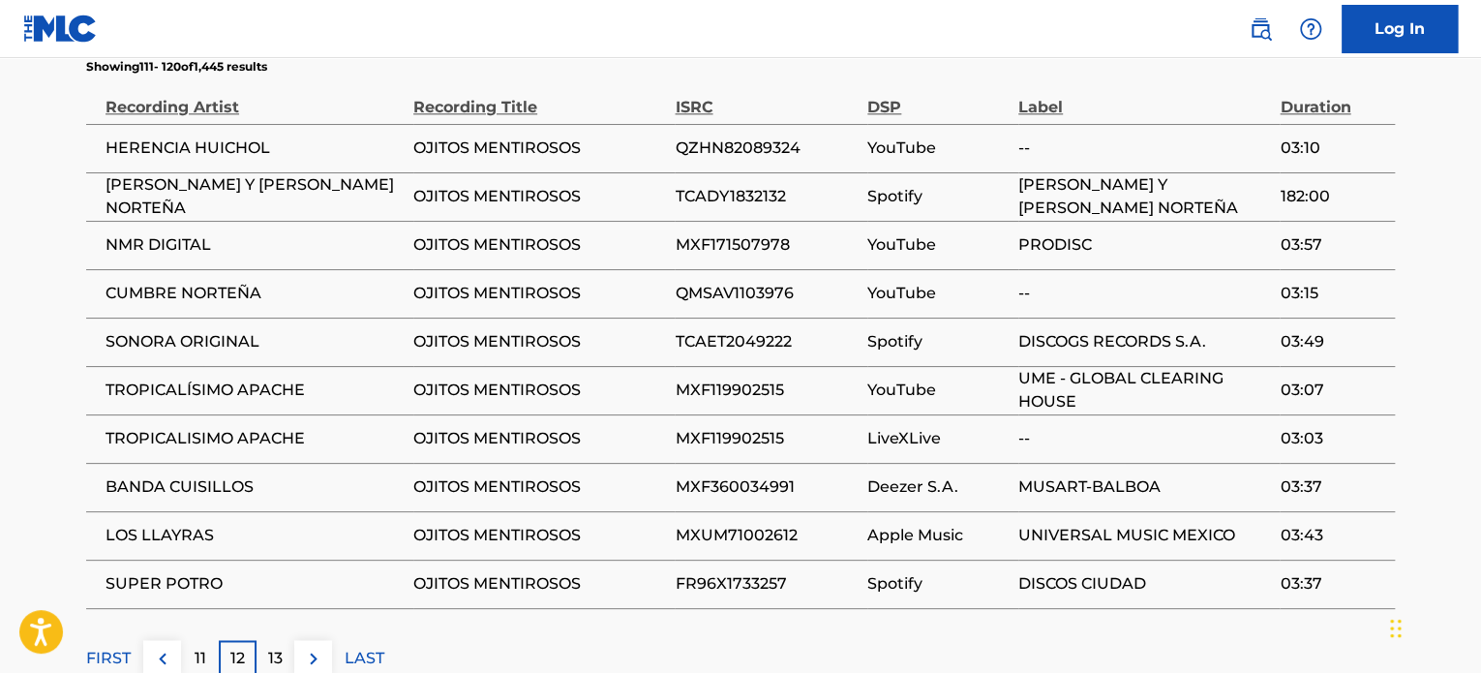
click at [203, 659] on p "11" at bounding box center [201, 658] width 12 height 23
